Goal: Task Accomplishment & Management: Complete application form

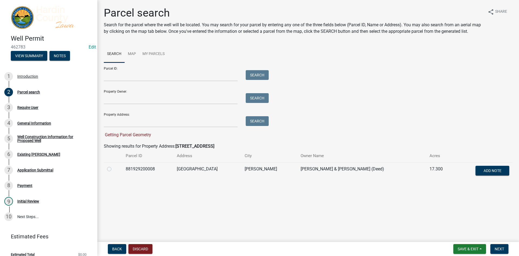
click at [114, 166] on label at bounding box center [114, 166] width 0 height 0
click at [114, 167] on input "radio" at bounding box center [116, 168] width 4 height 4
radio input "true"
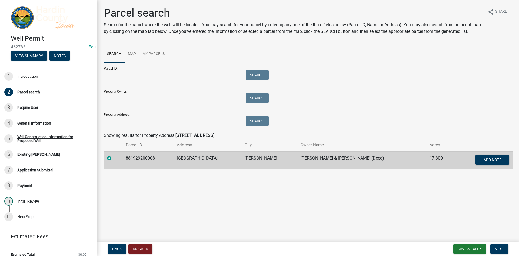
click at [106, 160] on td at bounding box center [113, 160] width 19 height 18
click at [142, 251] on button "Discard" at bounding box center [140, 249] width 24 height 10
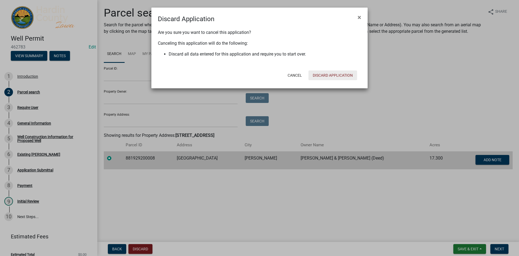
click at [323, 71] on button "Discard Application" at bounding box center [333, 75] width 49 height 10
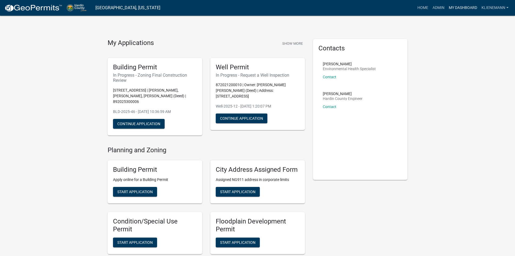
click at [453, 6] on link "My Dashboard" at bounding box center [463, 8] width 33 height 10
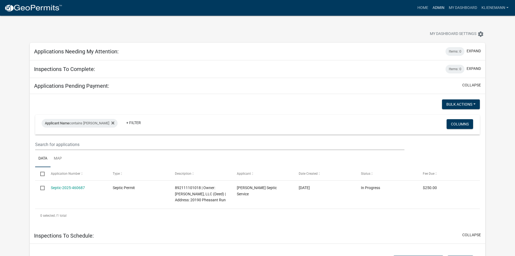
click at [437, 9] on link "Admin" at bounding box center [439, 8] width 16 height 10
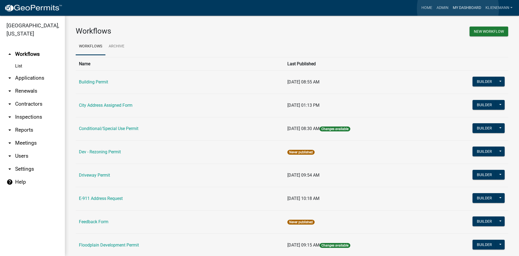
click at [458, 9] on link "My Dashboard" at bounding box center [467, 8] width 33 height 10
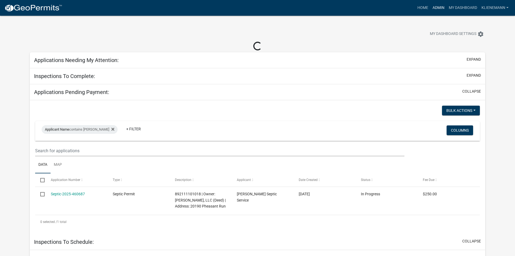
click at [441, 7] on link "Admin" at bounding box center [439, 8] width 16 height 10
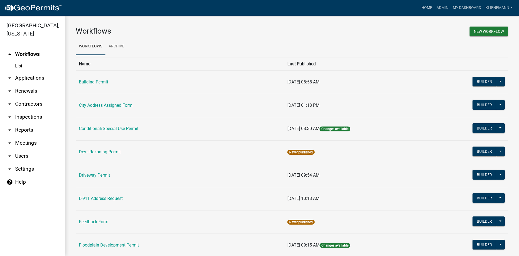
click at [34, 72] on link "arrow_drop_down Applications" at bounding box center [32, 77] width 65 height 13
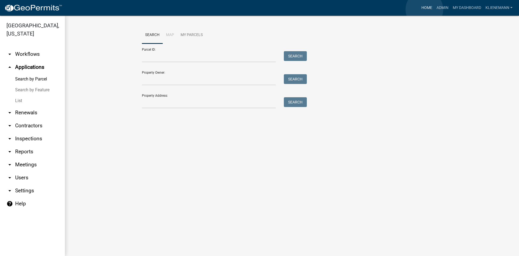
click at [425, 9] on link "Home" at bounding box center [426, 8] width 15 height 10
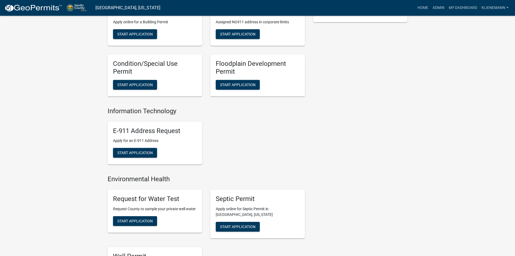
scroll to position [216, 0]
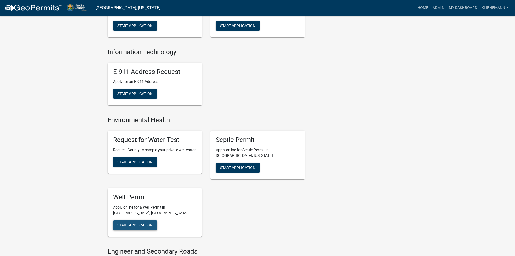
click at [151, 222] on span "Start Application" at bounding box center [134, 224] width 35 height 4
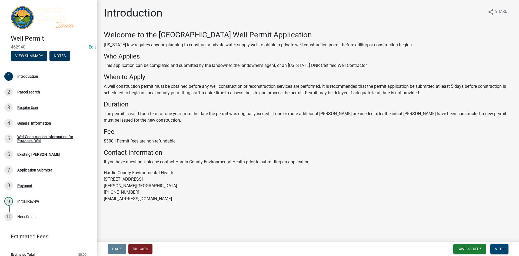
click at [494, 247] on button "Next" at bounding box center [500, 249] width 18 height 10
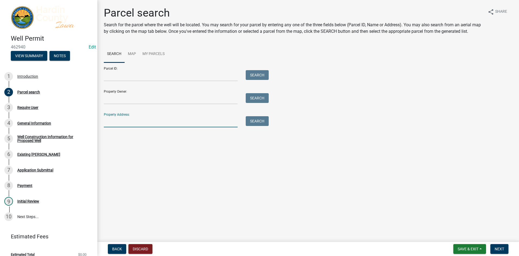
click at [161, 126] on input "Property Address:" at bounding box center [171, 121] width 134 height 11
type input "[STREET_ADDRESS]"
click at [249, 122] on button "Search" at bounding box center [257, 121] width 23 height 10
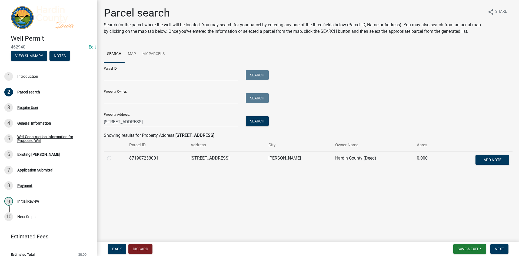
click at [114, 155] on label at bounding box center [114, 155] width 0 height 0
click at [114, 158] on input "radio" at bounding box center [116, 157] width 4 height 4
radio input "true"
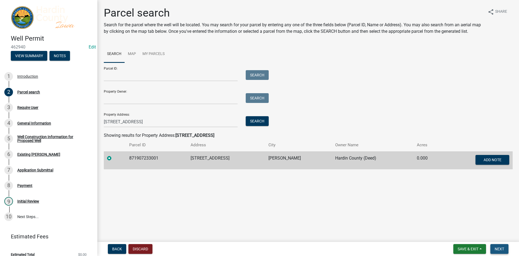
click at [497, 250] on span "Next" at bounding box center [499, 248] width 9 height 4
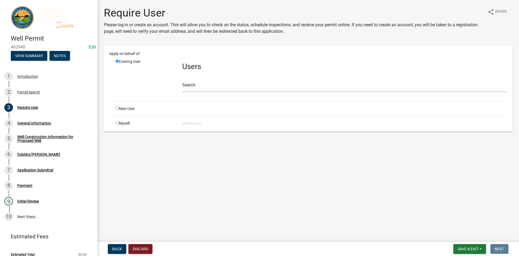
click at [117, 122] on input "radio" at bounding box center [117, 123] width 4 height 4
radio input "true"
radio input "false"
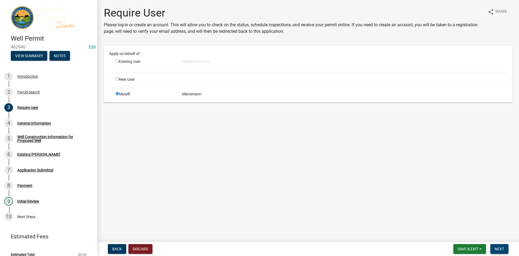
click at [505, 247] on button "Next" at bounding box center [500, 249] width 18 height 10
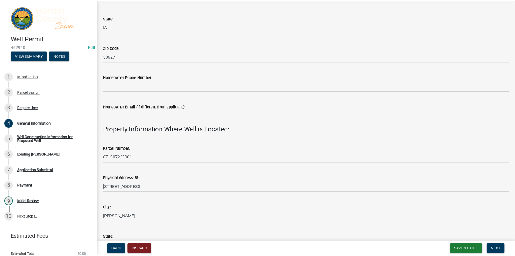
scroll to position [450, 0]
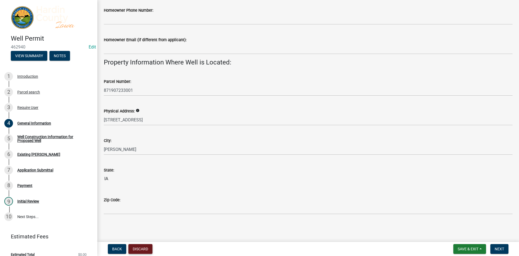
click at [134, 250] on button "Discard" at bounding box center [140, 249] width 24 height 10
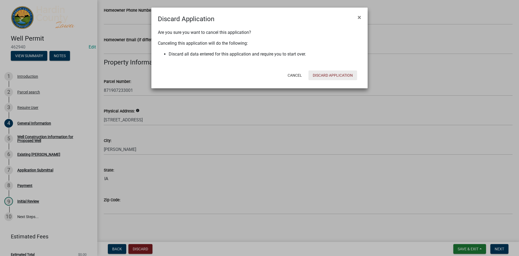
click at [324, 75] on button "Discard Application" at bounding box center [333, 75] width 49 height 10
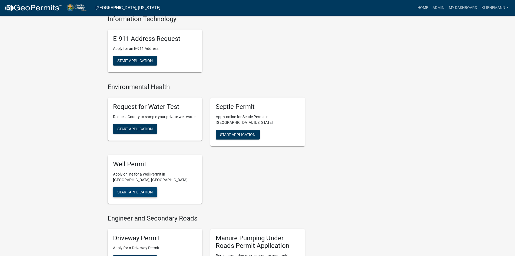
scroll to position [298, 0]
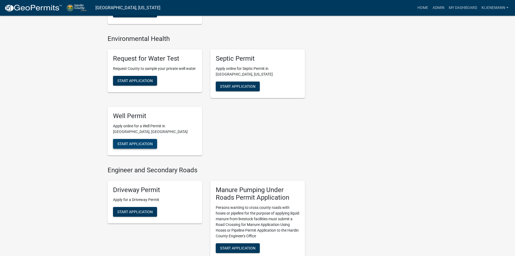
click at [114, 139] on button "Start Application" at bounding box center [135, 144] width 44 height 10
